Goal: Task Accomplishment & Management: Use online tool/utility

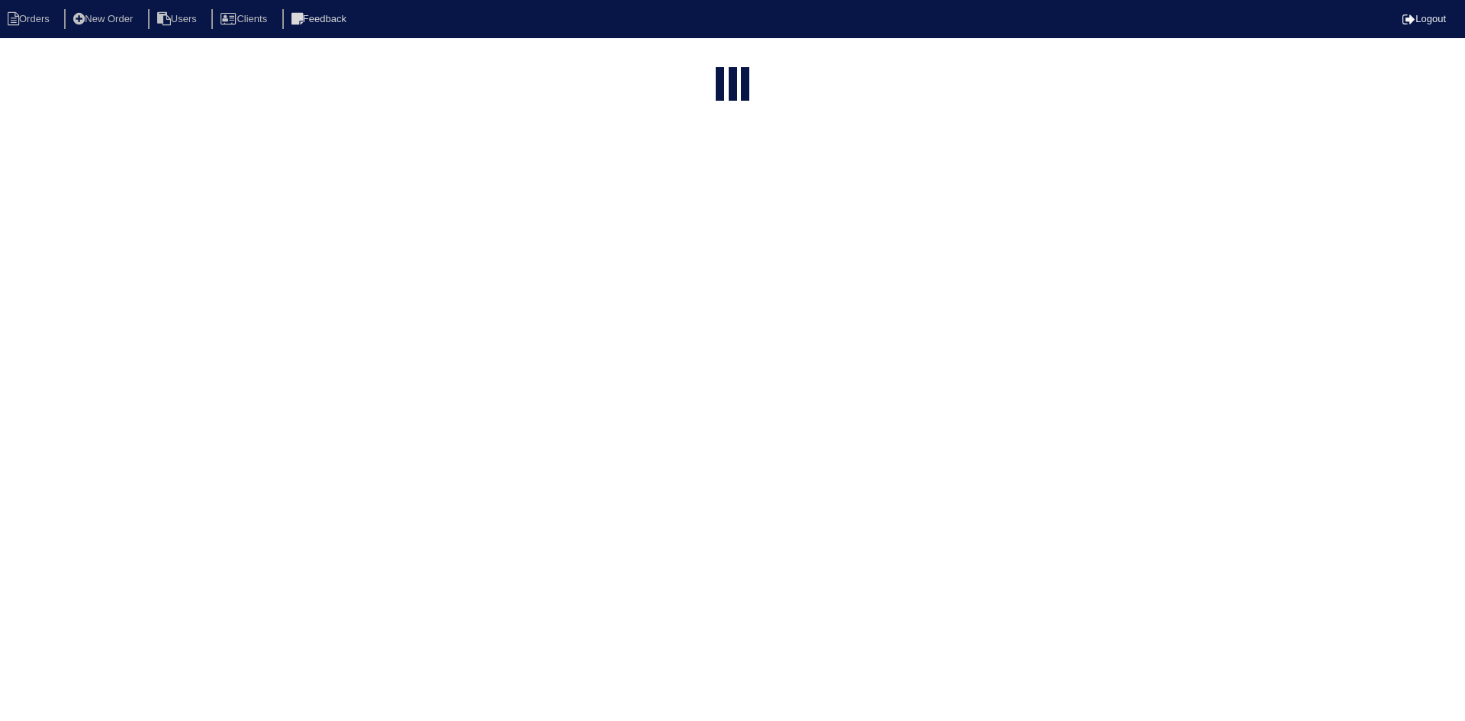
select select "15"
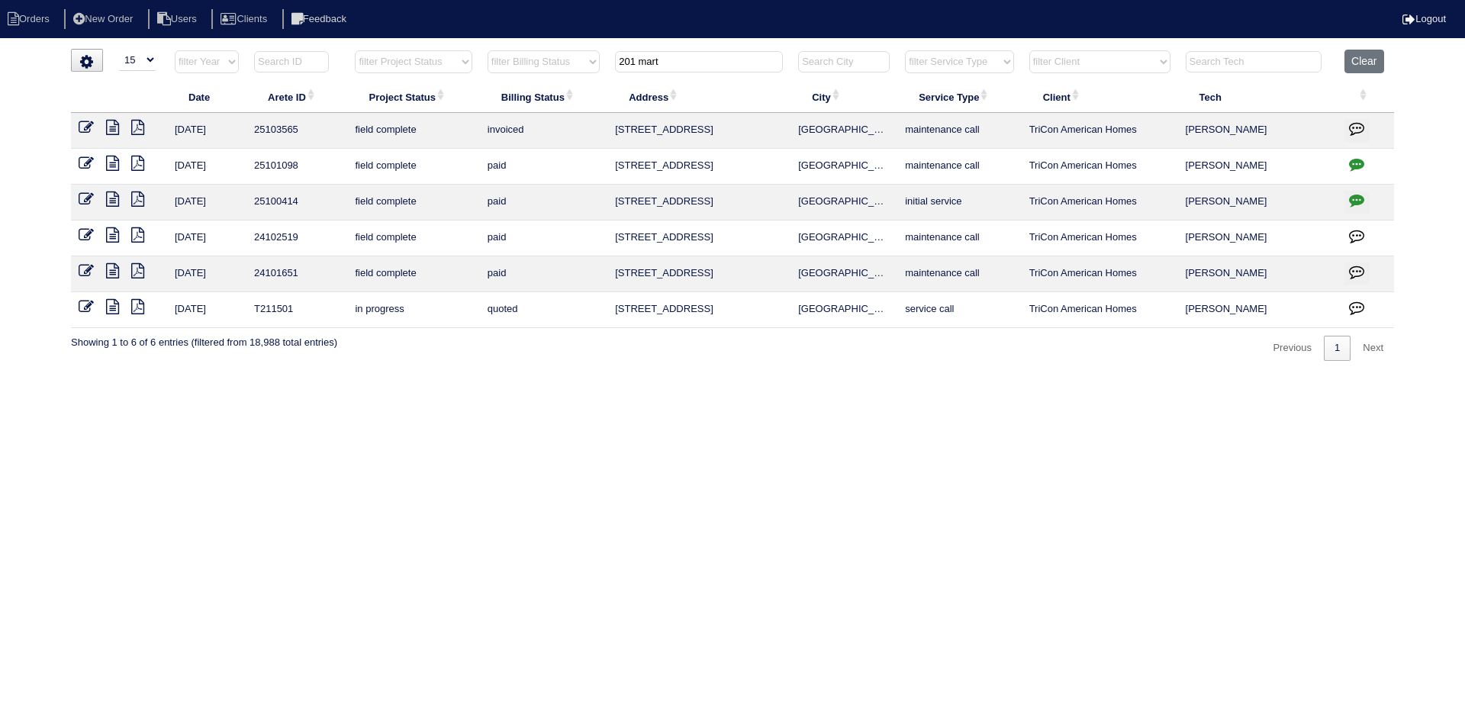
click at [716, 64] on input "201 mart" at bounding box center [699, 61] width 168 height 21
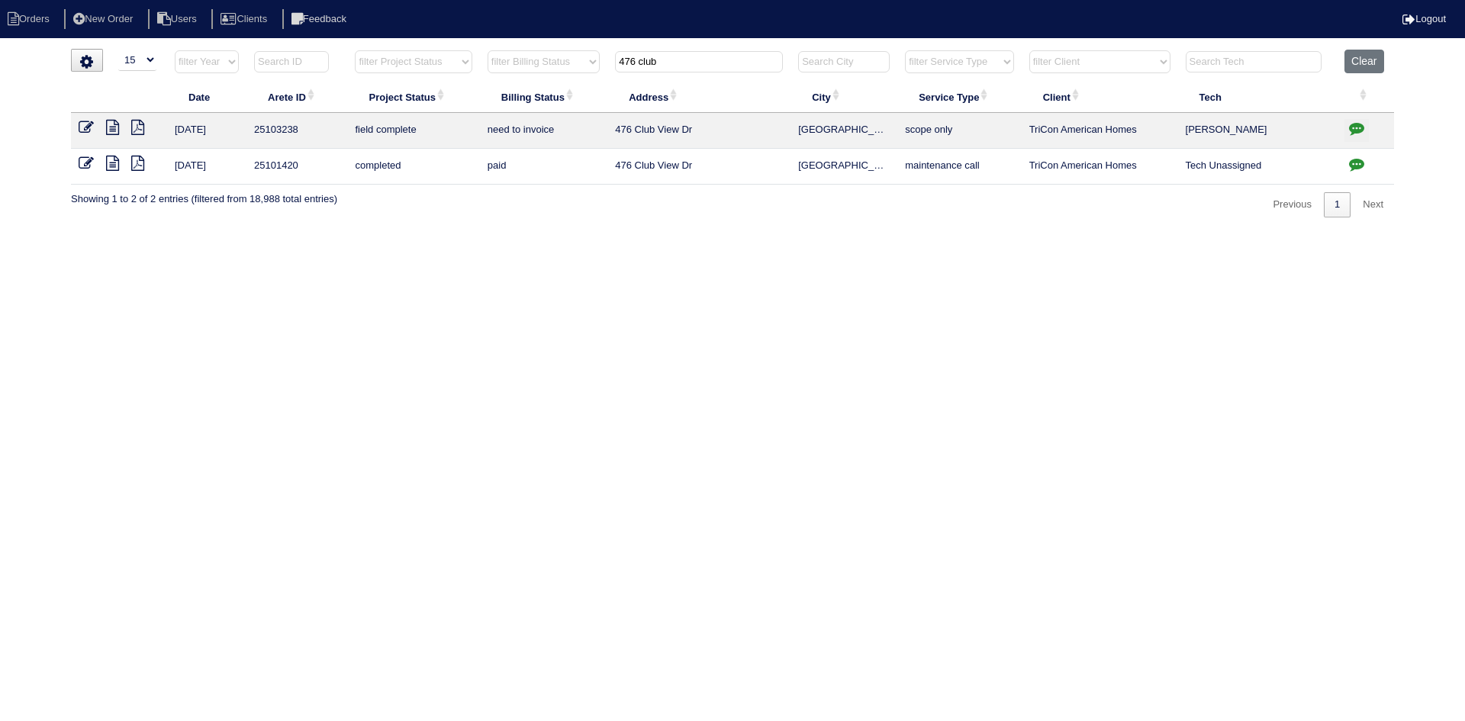
type input "476 club"
click at [114, 127] on icon at bounding box center [112, 127] width 13 height 15
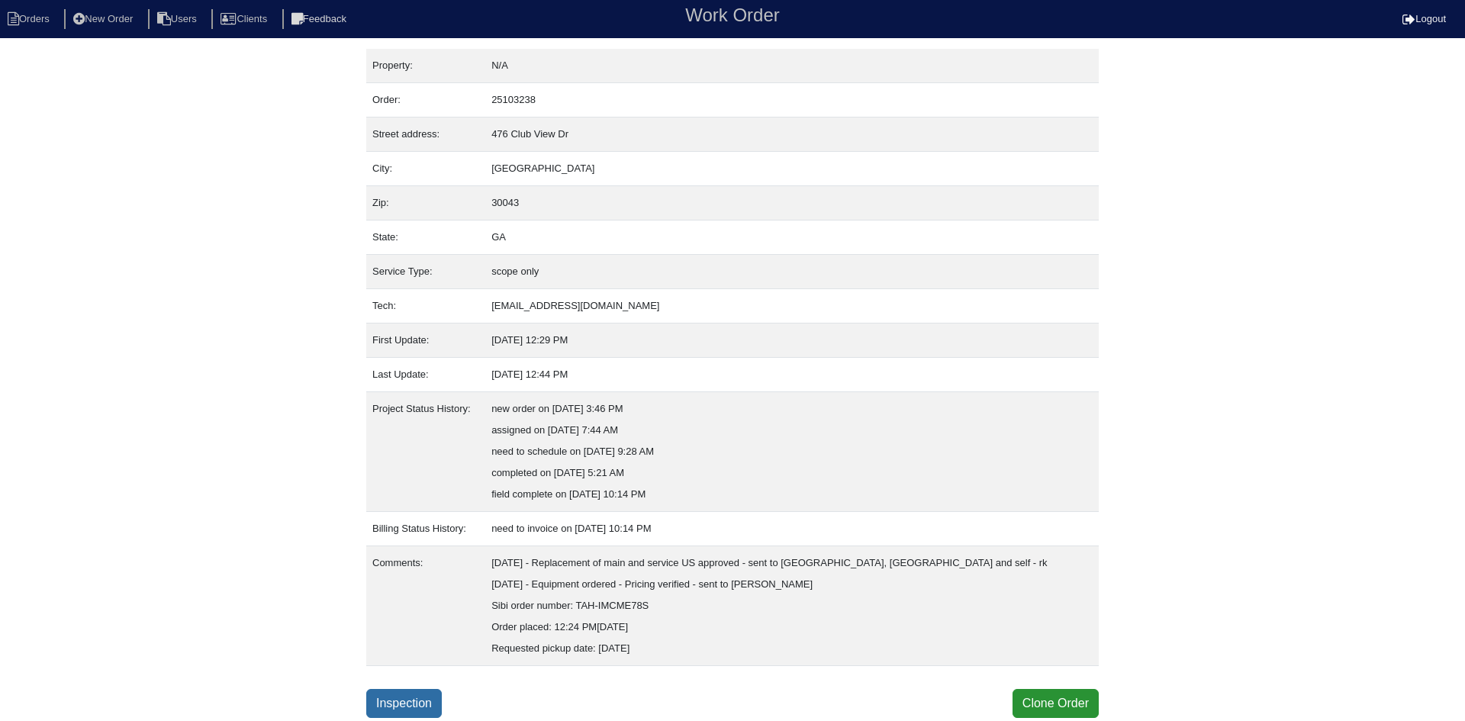
click at [398, 705] on link "Inspection" at bounding box center [404, 703] width 76 height 29
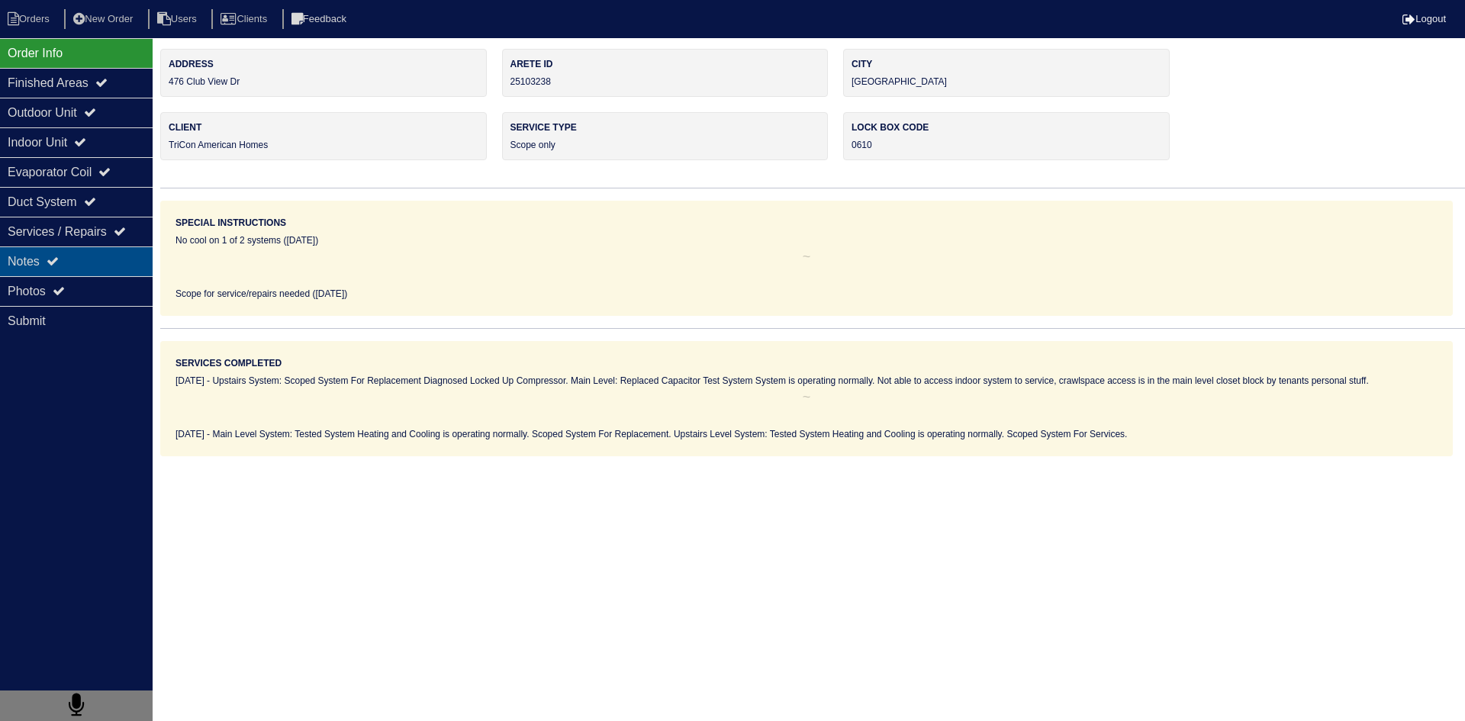
click at [124, 263] on div "Notes" at bounding box center [76, 262] width 153 height 30
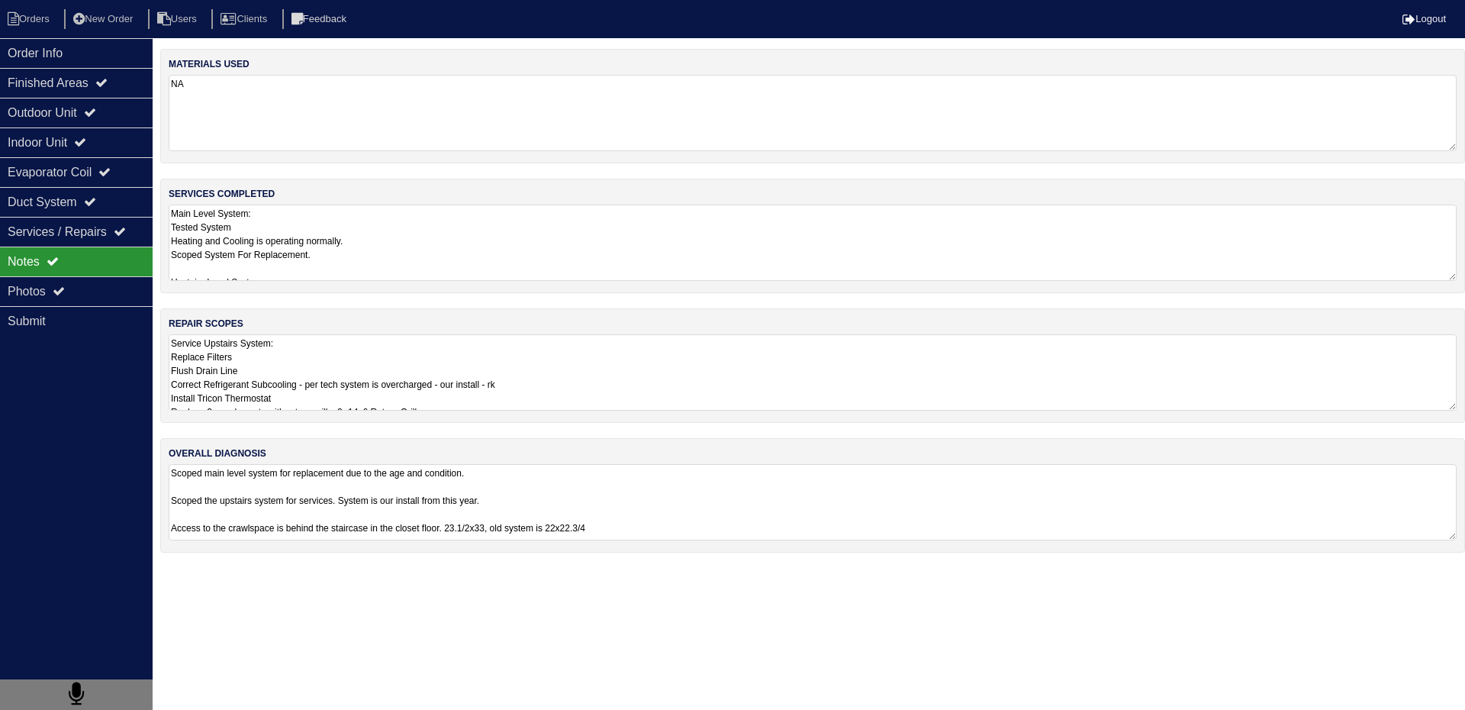
click at [265, 478] on textarea "Scoped main level system for replacement due to the age and condition. Scoped t…" at bounding box center [813, 502] width 1288 height 76
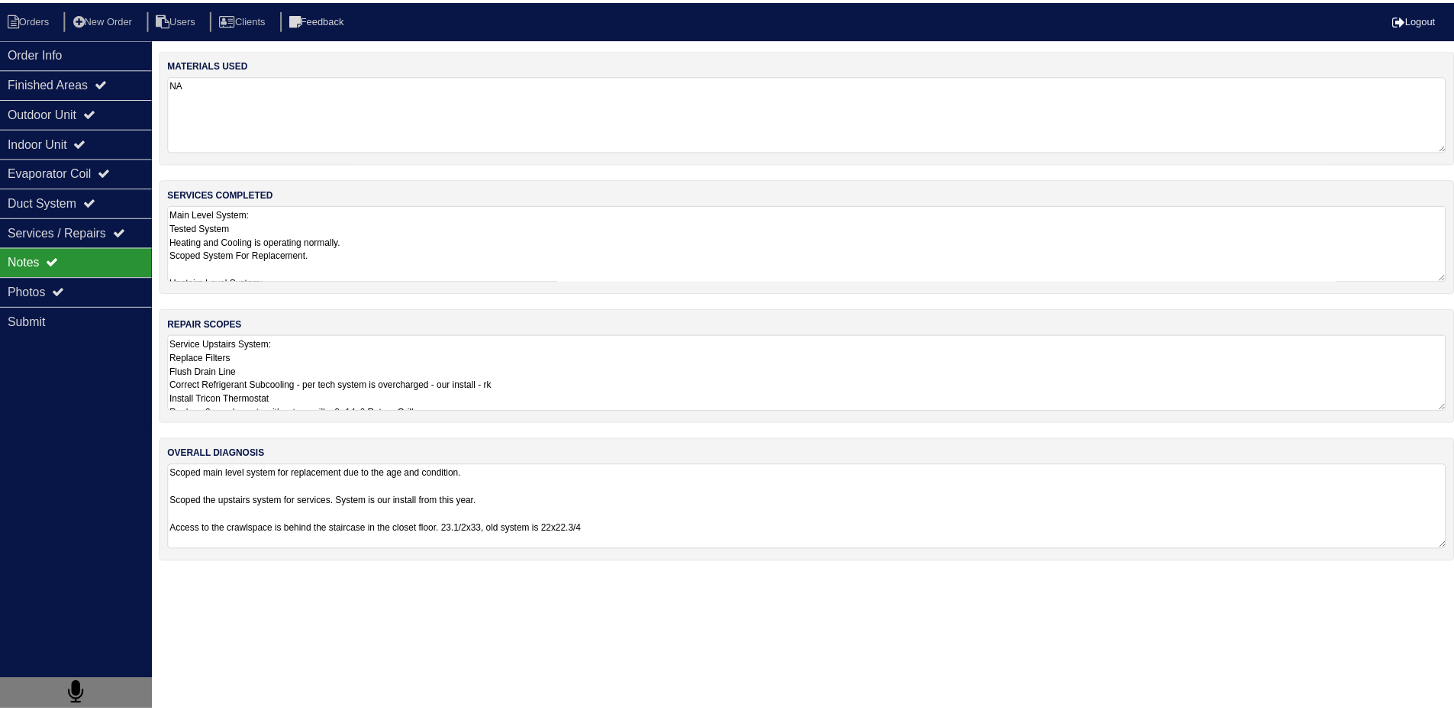
scroll to position [2, 0]
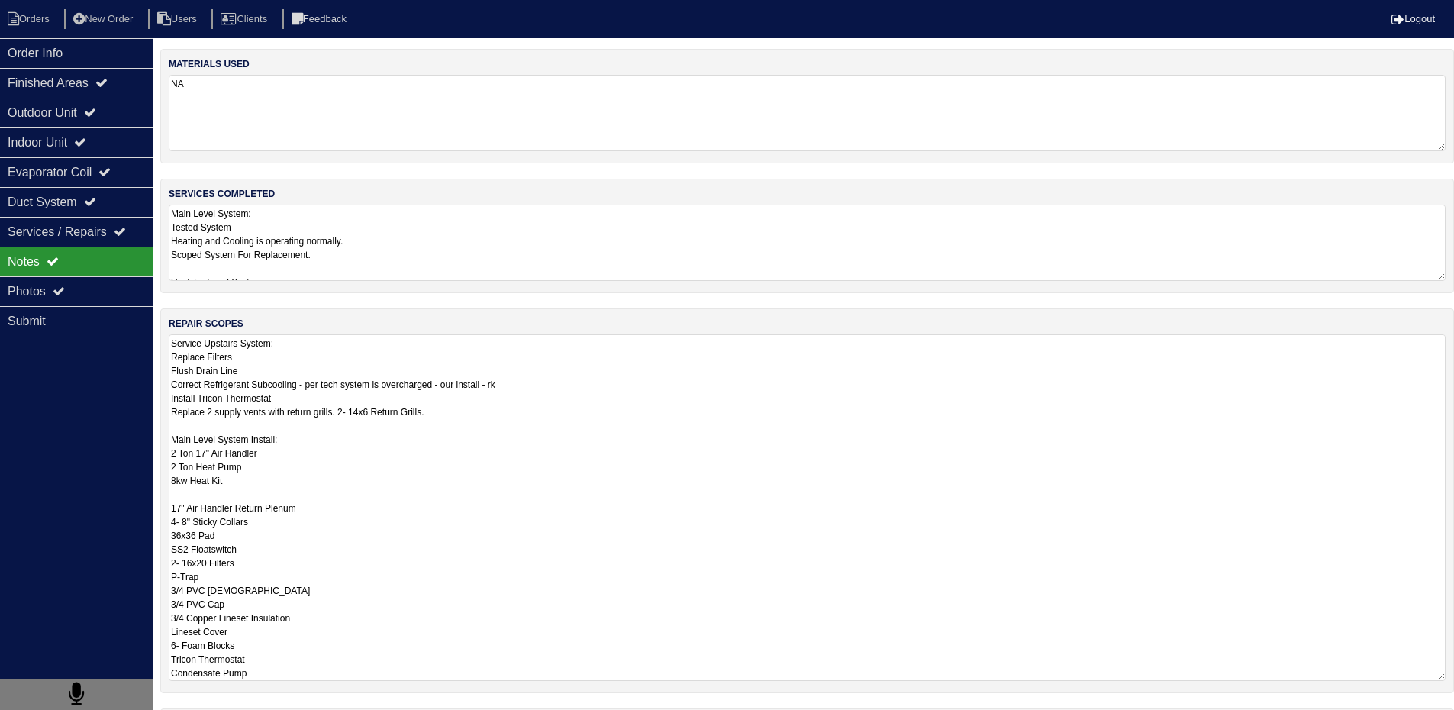
click at [306, 359] on textarea "Service Upstairs System: Replace Filters Flush Drain Line Correct Refrigerant S…" at bounding box center [807, 507] width 1277 height 347
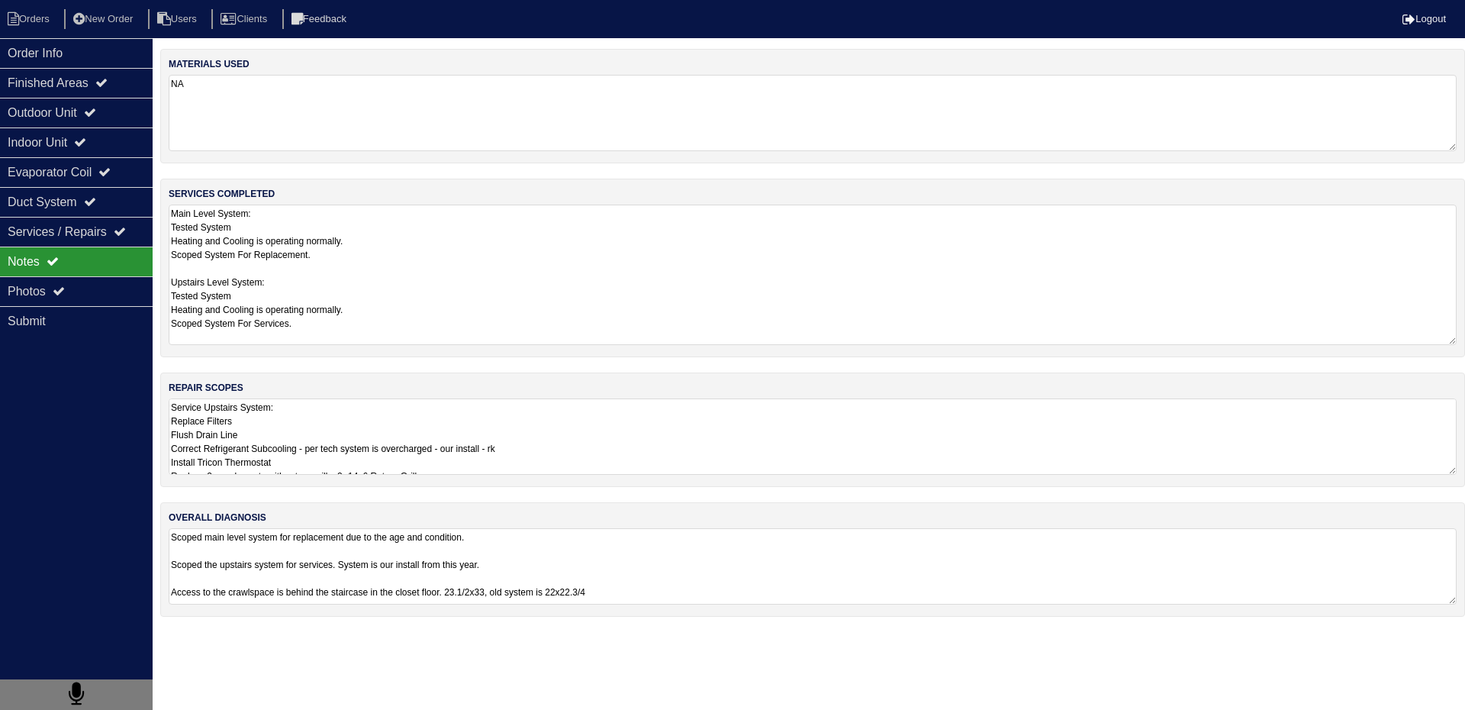
click at [358, 258] on textarea "Main Level System: Tested System Heating and Cooling is operating normally. Sco…" at bounding box center [813, 275] width 1288 height 140
click at [362, 426] on textarea "Service Upstairs System: Replace Filters Flush Drain Line Correct Refrigerant S…" at bounding box center [813, 436] width 1288 height 76
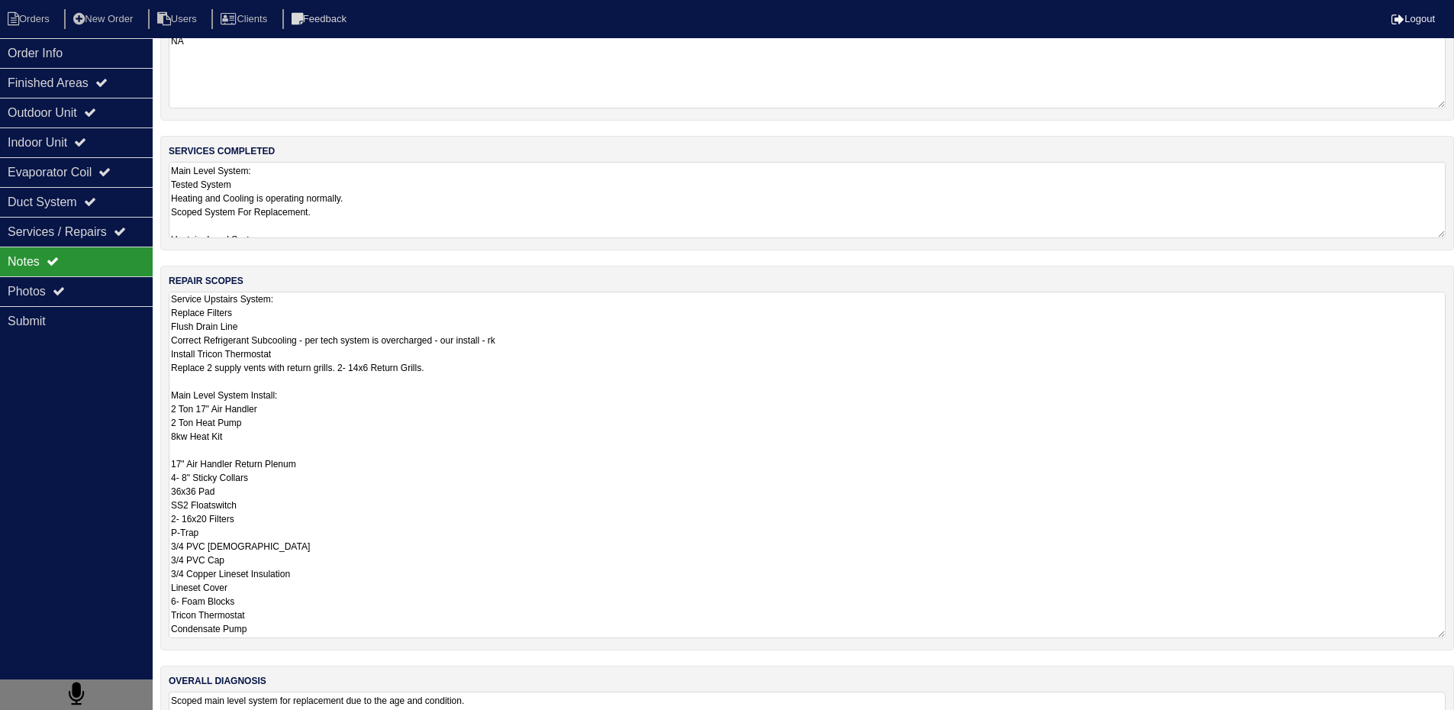
scroll to position [75, 0]
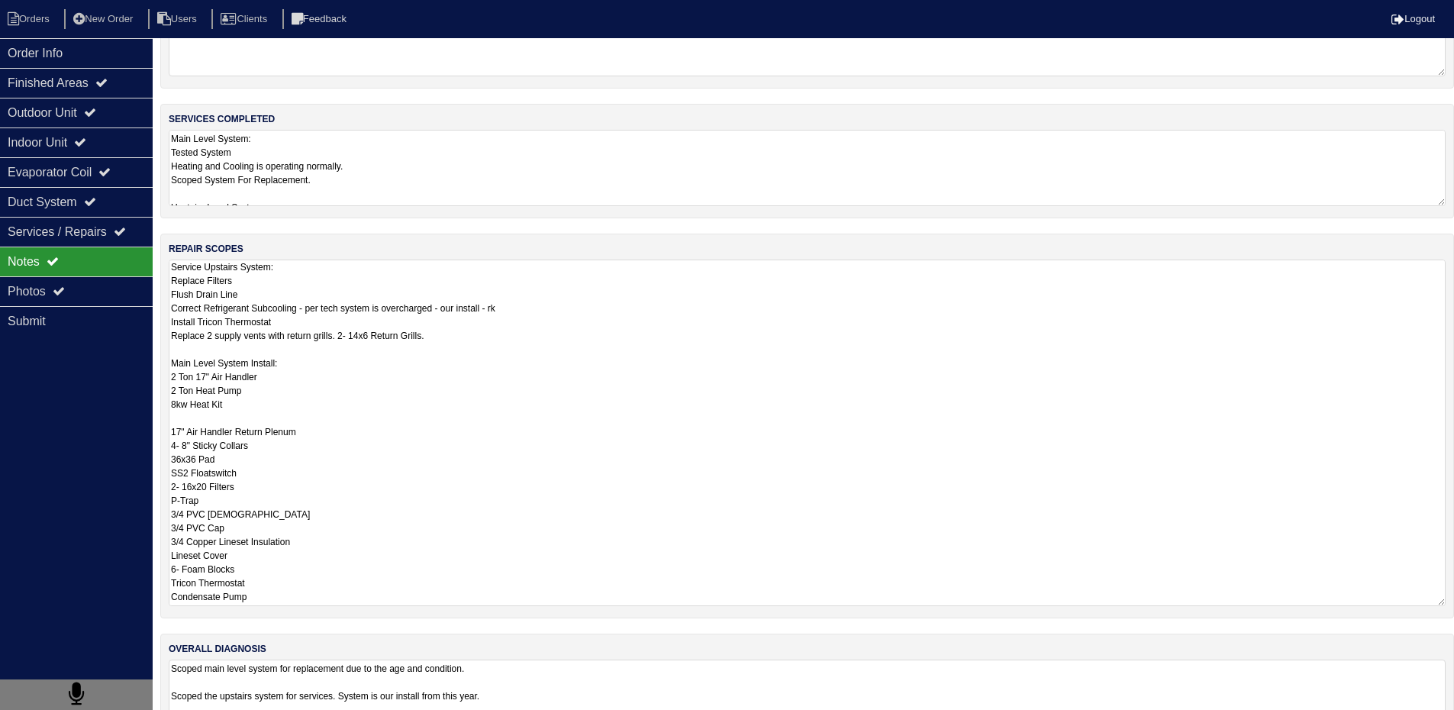
drag, startPoint x: 170, startPoint y: 439, endPoint x: 283, endPoint y: 698, distance: 283.0
click at [282, 698] on div "materials used NA services completed Main Level System: Tested System Heating a…" at bounding box center [807, 368] width 1294 height 789
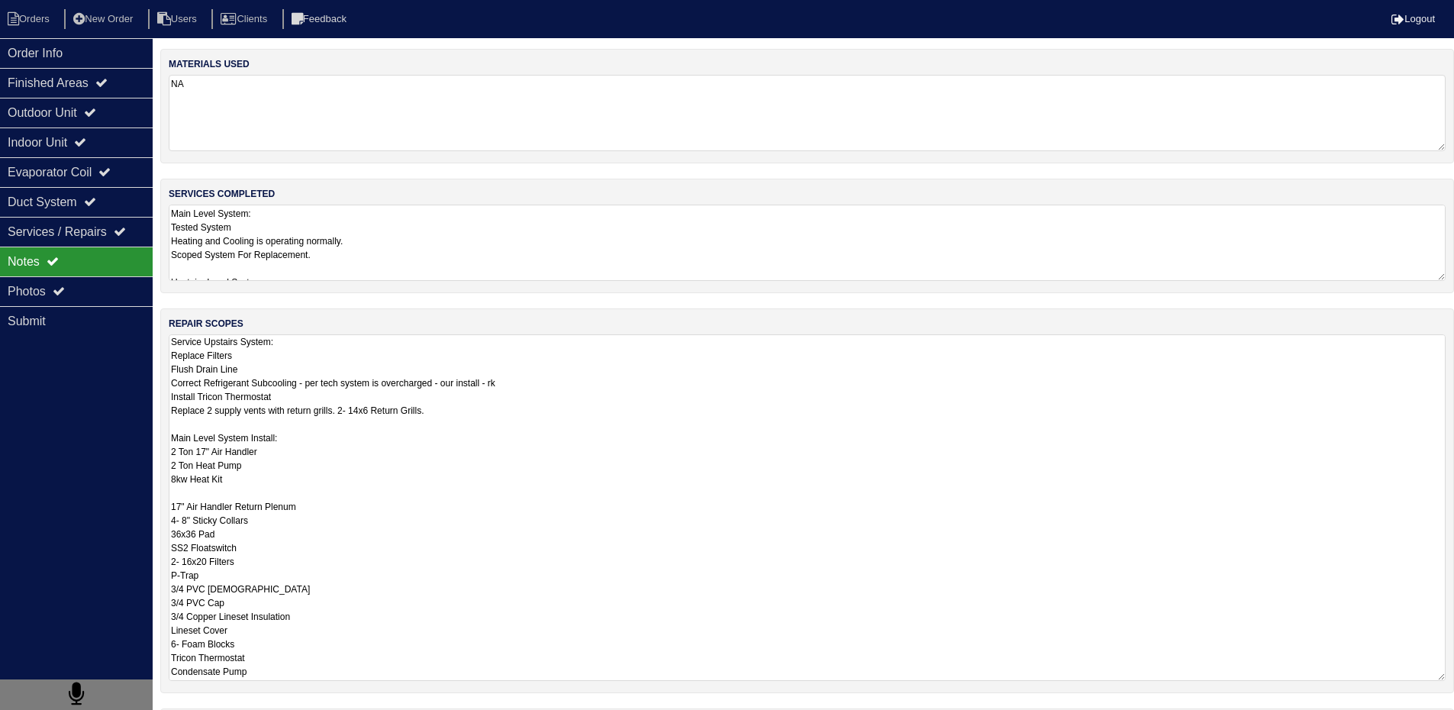
scroll to position [0, 0]
drag, startPoint x: 170, startPoint y: 343, endPoint x: 527, endPoint y: 421, distance: 364.8
click at [527, 421] on textarea "Service Upstairs System: Replace Filters Flush Drain Line Correct Refrigerant S…" at bounding box center [807, 507] width 1277 height 347
